Goal: Find specific page/section: Find specific page/section

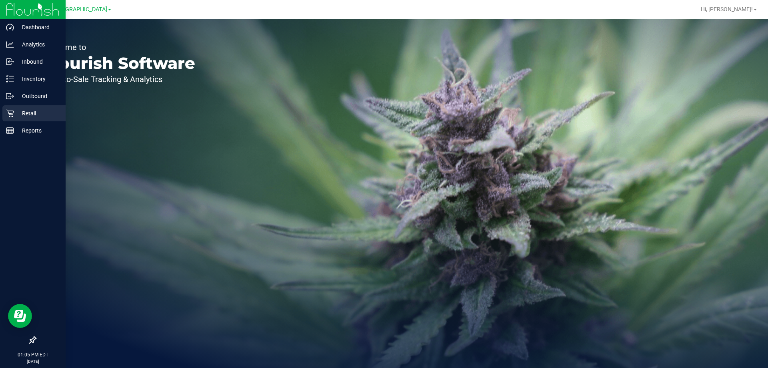
click at [18, 110] on p "Retail" at bounding box center [38, 113] width 48 height 10
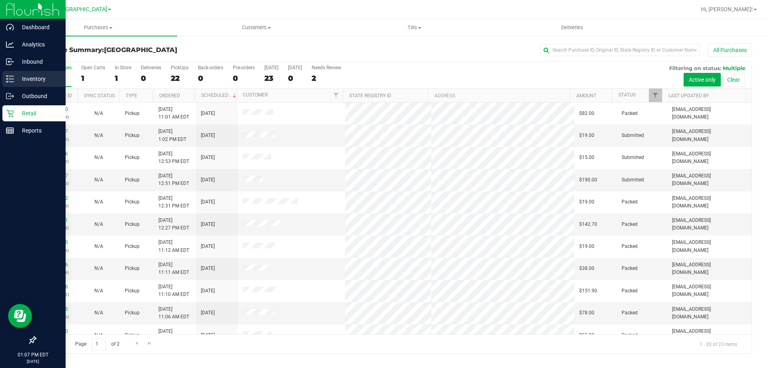
click at [30, 80] on p "Inventory" at bounding box center [38, 79] width 48 height 10
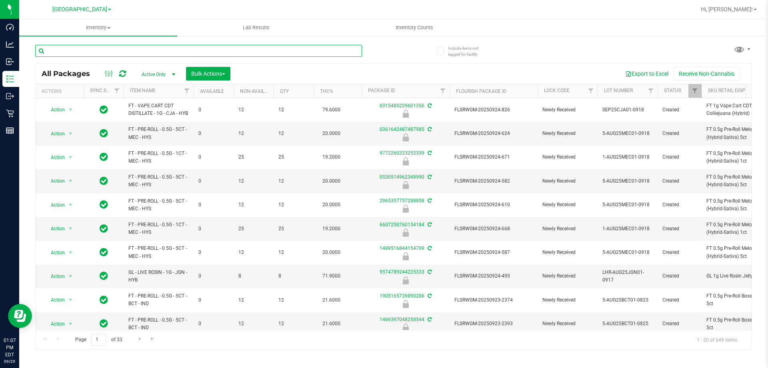
click at [140, 52] on input "text" at bounding box center [198, 51] width 327 height 12
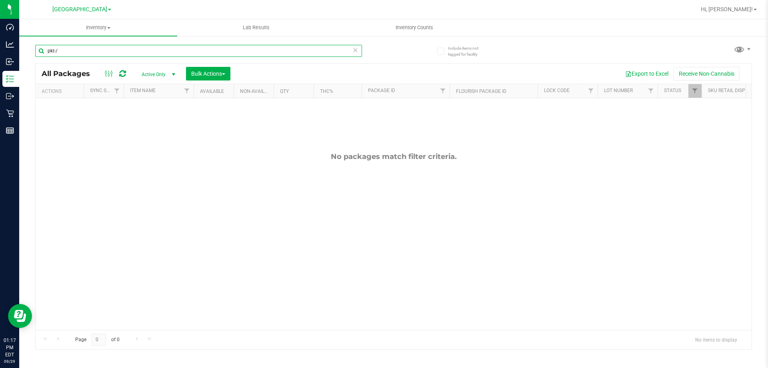
type input "pkt-/"
click at [491, 226] on div "No packages match filter criteria." at bounding box center [394, 241] width 716 height 286
